Goal: Navigation & Orientation: Find specific page/section

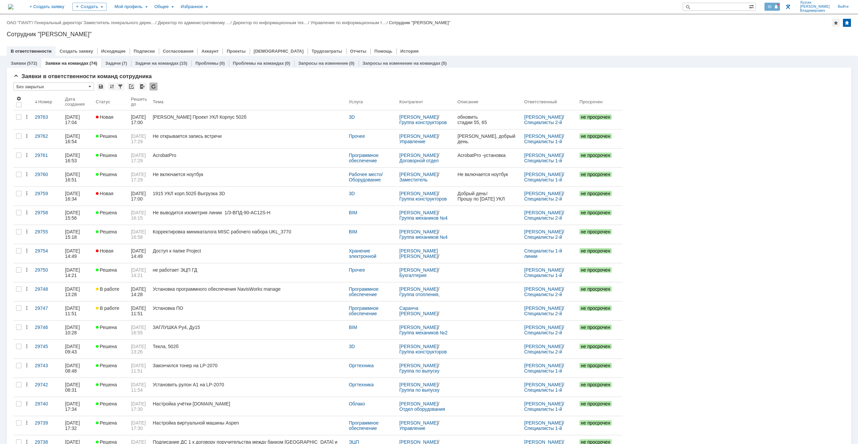
click at [779, 6] on span at bounding box center [776, 6] width 5 height 5
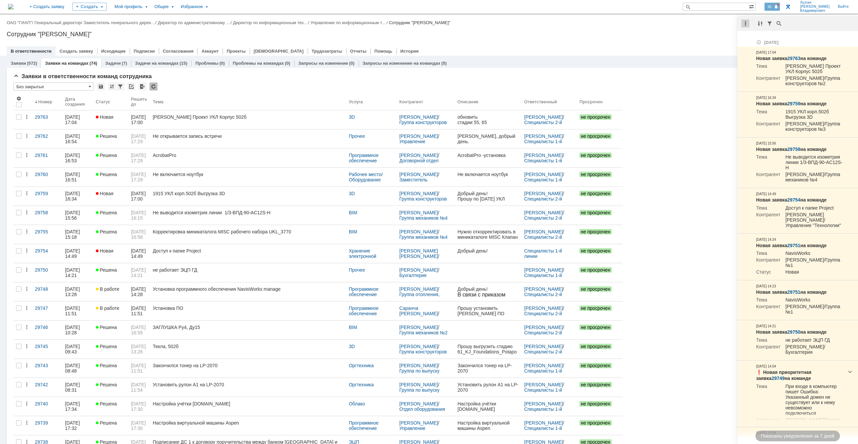
click at [747, 25] on div at bounding box center [746, 23] width 8 height 8
click at [749, 36] on div "Отметить уведомления прочитанными" at bounding box center [792, 41] width 98 height 10
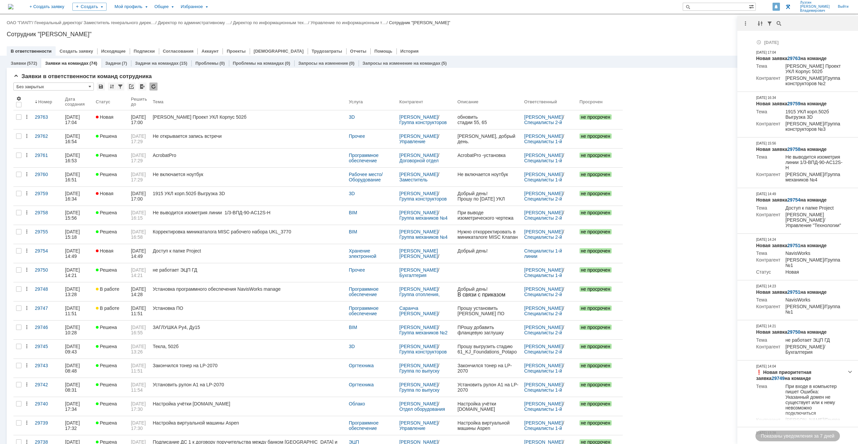
click at [685, 26] on div "Назад | ОАО "ГИАП" / Генеральный директор / Заместитель генерального дирек… / Д…" at bounding box center [429, 23] width 845 height 8
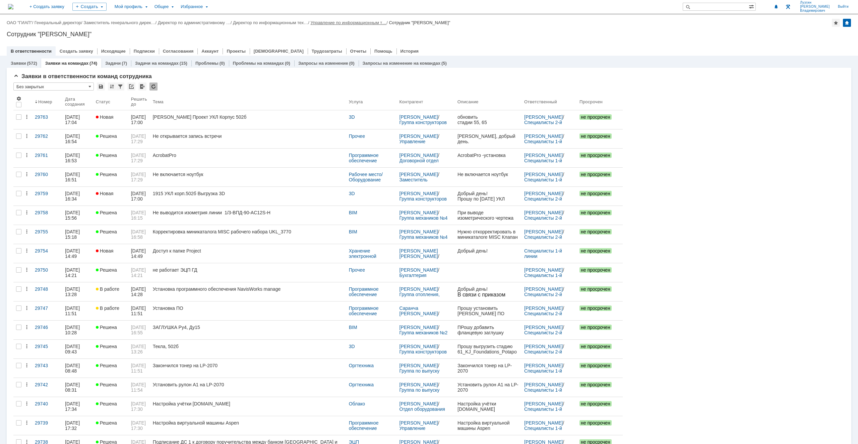
click at [346, 22] on link "Управление по информационным т…" at bounding box center [349, 22] width 76 height 5
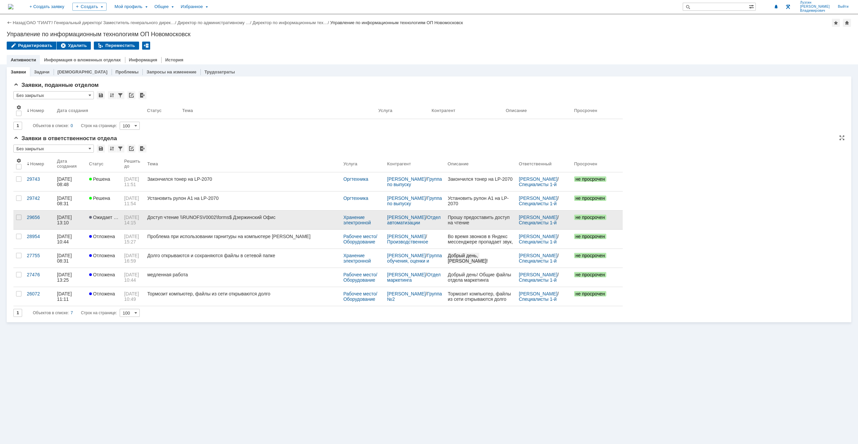
click at [238, 223] on link "Доступ чтение \\RUNOFSV0002\forms$ Дзержинский Офис" at bounding box center [242, 220] width 196 height 19
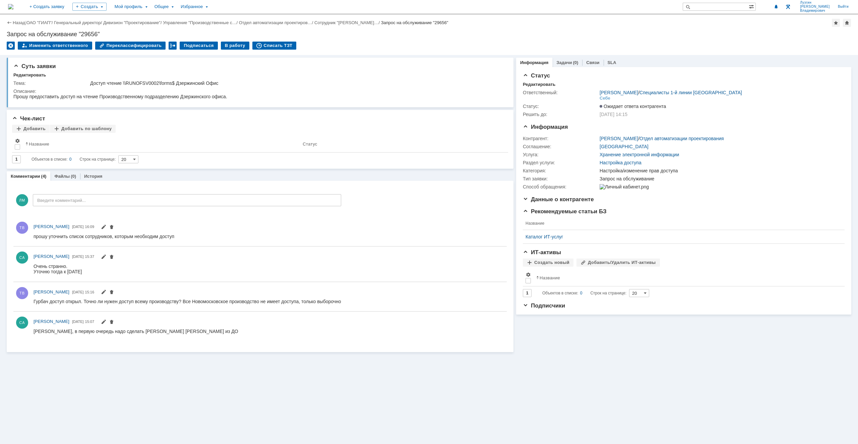
click at [13, 4] on img at bounding box center [10, 6] width 5 height 5
